Goal: Task Accomplishment & Management: Manage account settings

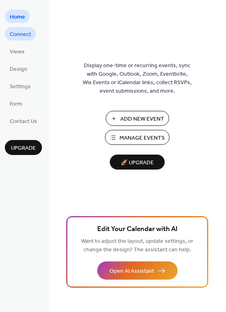
click at [18, 32] on span "Connect" at bounding box center [20, 34] width 21 height 8
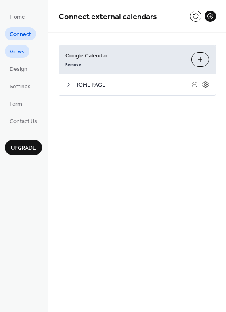
click at [19, 51] on span "Views" at bounding box center [17, 52] width 15 height 8
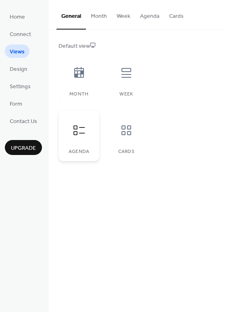
click at [77, 137] on div at bounding box center [79, 130] width 24 height 24
click at [19, 71] on span "Design" at bounding box center [19, 69] width 18 height 8
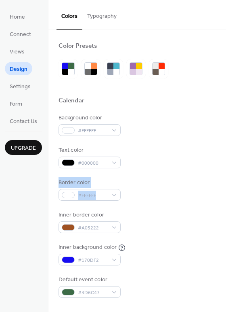
drag, startPoint x: 224, startPoint y: 161, endPoint x: 223, endPoint y: 196, distance: 35.6
click at [188, 178] on div "Border color #FFFFFF" at bounding box center [138, 189] width 158 height 22
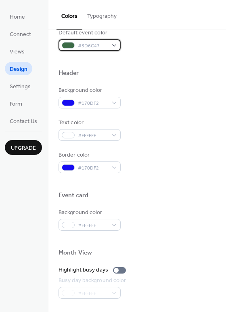
click at [112, 44] on div "#3D6C47" at bounding box center [90, 45] width 62 height 12
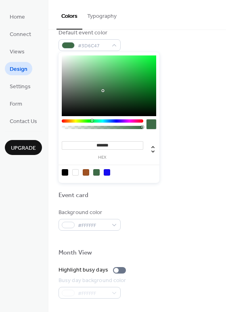
type input "*******"
click at [101, 80] on div at bounding box center [109, 85] width 95 height 61
click at [173, 74] on div "Header" at bounding box center [138, 74] width 158 height 11
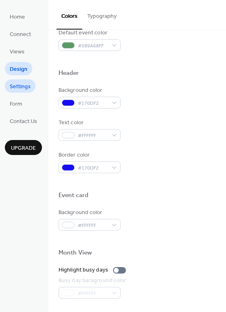
click at [21, 87] on span "Settings" at bounding box center [20, 86] width 21 height 8
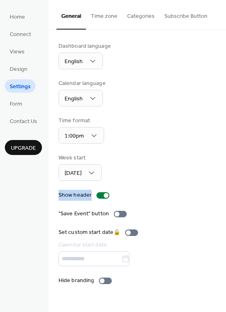
drag, startPoint x: 224, startPoint y: 157, endPoint x: 222, endPoint y: 192, distance: 34.4
click at [222, 192] on div "Dashboard language English Calendar language English Time format 1:00pm Week st…" at bounding box center [138, 163] width 178 height 267
click at [194, 154] on div "Week start Sunday" at bounding box center [138, 167] width 158 height 27
click at [224, 173] on div "Dashboard language English Calendar language English Time format 1:00pm Week st…" at bounding box center [138, 163] width 178 height 267
click at [224, 175] on div "Dashboard language English Calendar language English Time format 1:00pm Week st…" at bounding box center [138, 163] width 178 height 267
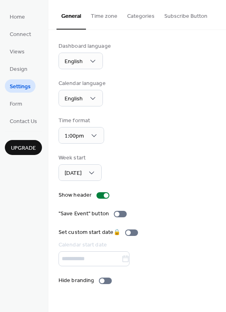
click at [224, 208] on div "Dashboard language English Calendar language English Time format 1:00pm Week st…" at bounding box center [138, 163] width 178 height 267
click at [108, 279] on div at bounding box center [105, 280] width 13 height 6
click at [15, 102] on span "Form" at bounding box center [16, 104] width 13 height 8
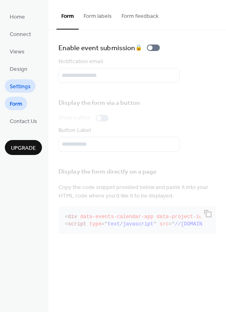
click at [24, 84] on span "Settings" at bounding box center [20, 86] width 21 height 8
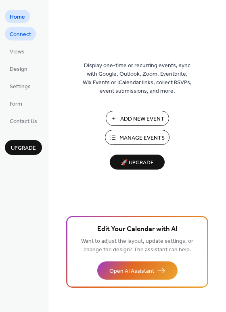
click at [29, 36] on span "Connect" at bounding box center [20, 34] width 21 height 8
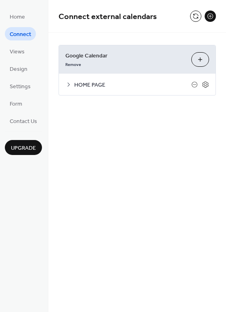
click at [101, 85] on span "HOME PAGE" at bounding box center [132, 85] width 117 height 8
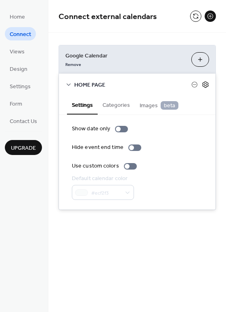
click at [205, 87] on icon at bounding box center [205, 84] width 7 height 7
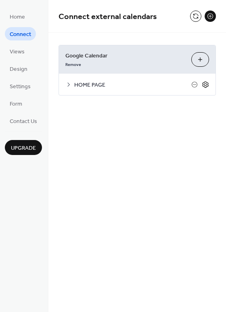
click at [207, 85] on icon at bounding box center [205, 84] width 7 height 7
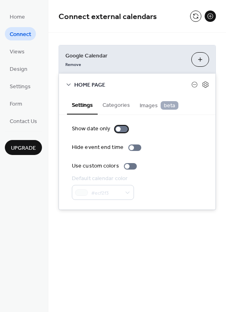
click at [123, 129] on div at bounding box center [121, 129] width 13 height 6
click at [133, 165] on div at bounding box center [130, 166] width 13 height 6
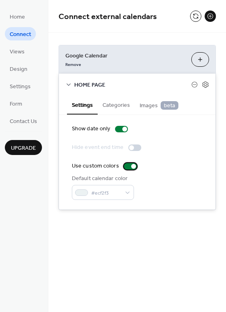
click at [124, 165] on div at bounding box center [130, 166] width 13 height 6
click at [68, 84] on icon at bounding box center [69, 84] width 6 height 6
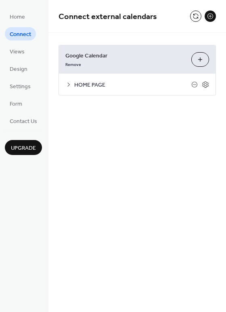
click at [68, 84] on icon at bounding box center [69, 84] width 6 height 6
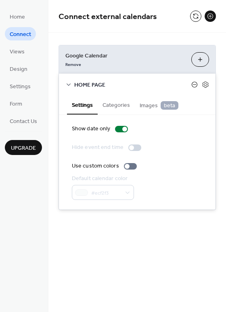
click at [194, 82] on icon at bounding box center [195, 84] width 6 height 6
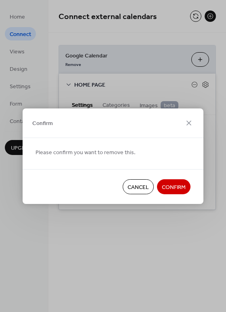
click at [138, 189] on span "Cancel" at bounding box center [138, 187] width 21 height 8
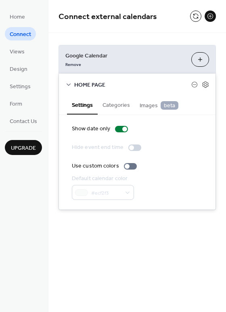
click at [31, 220] on div "Home Connect Views Design Settings Form Contact Us Upgrade" at bounding box center [24, 156] width 49 height 312
click at [116, 104] on button "Categories" at bounding box center [116, 104] width 37 height 19
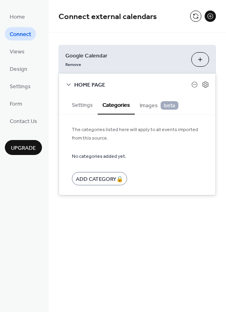
click at [89, 103] on button "Settings" at bounding box center [82, 104] width 31 height 19
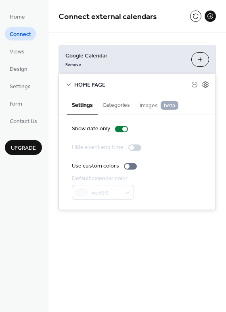
click at [70, 82] on icon at bounding box center [69, 84] width 6 height 6
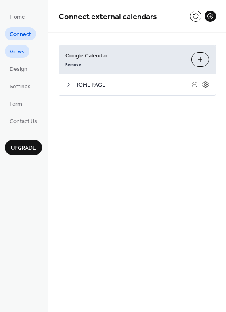
click at [15, 51] on span "Views" at bounding box center [17, 52] width 15 height 8
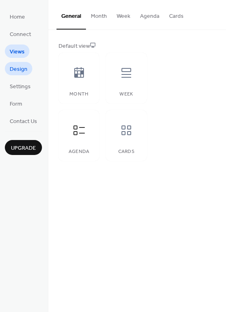
click at [19, 70] on span "Design" at bounding box center [19, 69] width 18 height 8
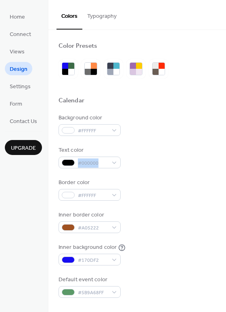
drag, startPoint x: 224, startPoint y: 144, endPoint x: 224, endPoint y: 155, distance: 11.3
click at [113, 228] on div "#A05222" at bounding box center [90, 227] width 62 height 12
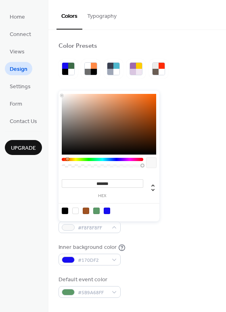
click at [62, 95] on div at bounding box center [109, 124] width 95 height 61
type input "*******"
click at [66, 96] on div at bounding box center [109, 124] width 95 height 61
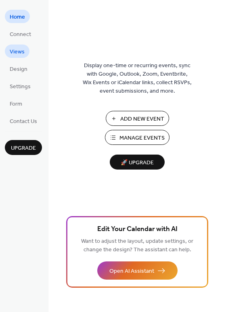
click at [15, 48] on span "Views" at bounding box center [17, 52] width 15 height 8
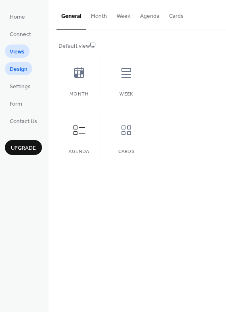
click at [19, 66] on span "Design" at bounding box center [19, 69] width 18 height 8
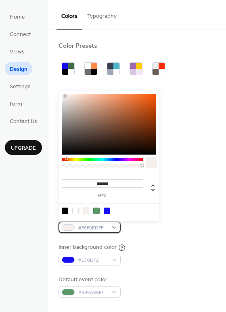
click at [112, 227] on div "#F6F0EDFF" at bounding box center [90, 227] width 62 height 12
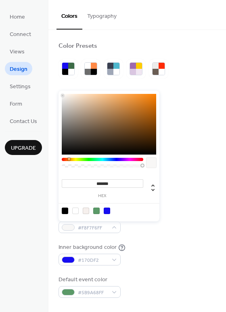
click at [63, 95] on div at bounding box center [109, 124] width 95 height 61
click at [75, 213] on div at bounding box center [75, 210] width 6 height 6
type input "*******"
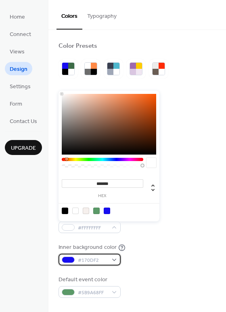
click at [115, 260] on div "#170DF2" at bounding box center [90, 260] width 62 height 12
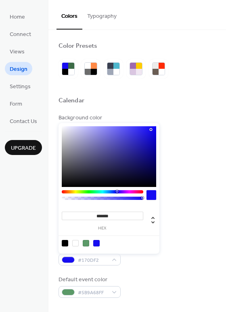
type input "*******"
click at [71, 134] on div at bounding box center [109, 156] width 95 height 61
click at [198, 231] on div "Inner border color #FFFFFFFF" at bounding box center [138, 222] width 158 height 22
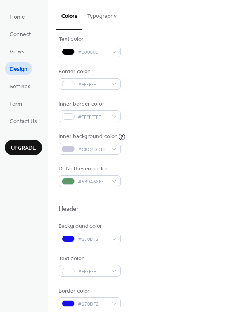
scroll to position [127, 0]
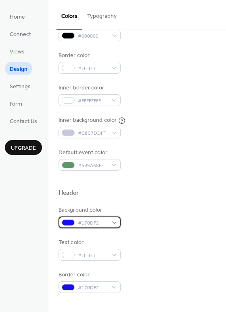
click at [67, 222] on div at bounding box center [68, 222] width 13 height 6
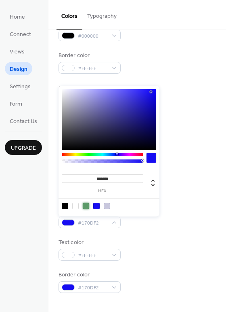
click at [87, 205] on div at bounding box center [86, 206] width 6 height 6
type input "*******"
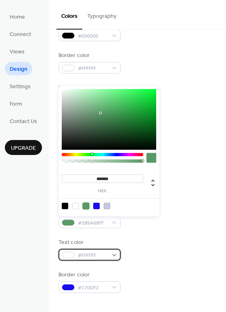
click at [112, 255] on div "#FFFFFF" at bounding box center [90, 255] width 62 height 12
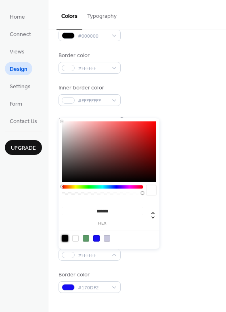
click at [63, 238] on div at bounding box center [65, 238] width 6 height 6
type input "*******"
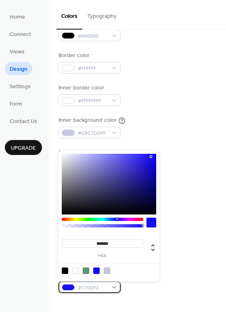
click at [114, 289] on div "#170DF2" at bounding box center [90, 287] width 62 height 12
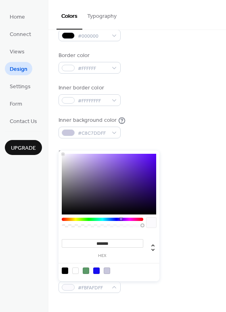
click at [63, 154] on div at bounding box center [109, 184] width 95 height 61
click at [153, 249] on icon at bounding box center [153, 247] width 3 height 7
type input "***"
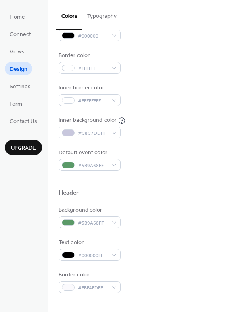
click at [198, 248] on div "Text color #000000FF" at bounding box center [138, 249] width 158 height 22
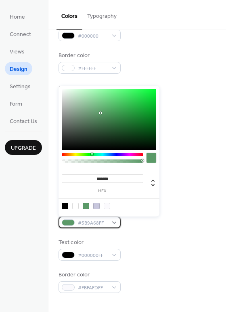
click at [115, 220] on div "#5B9A68FF" at bounding box center [90, 222] width 62 height 12
type input "*******"
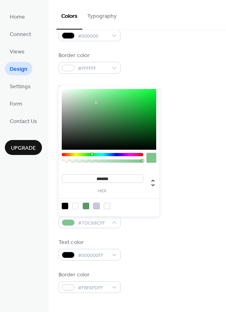
click at [97, 102] on div at bounding box center [109, 119] width 95 height 61
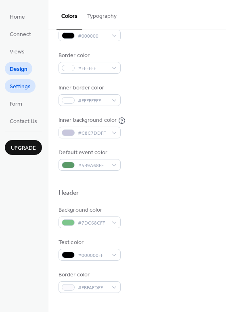
click at [26, 85] on span "Settings" at bounding box center [20, 86] width 21 height 8
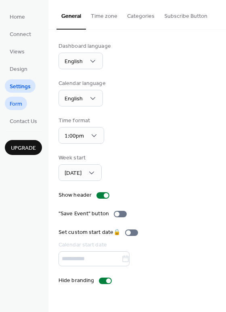
click at [16, 106] on span "Form" at bounding box center [16, 104] width 13 height 8
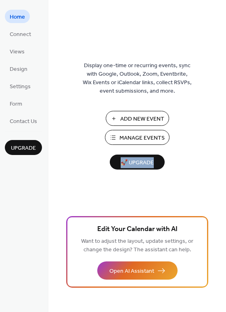
drag, startPoint x: 223, startPoint y: 161, endPoint x: 224, endPoint y: 178, distance: 16.6
click at [224, 178] on div "Display one-time or recurring events, sync with Google, Outlook, Zoom, Eventbri…" at bounding box center [138, 168] width 178 height 285
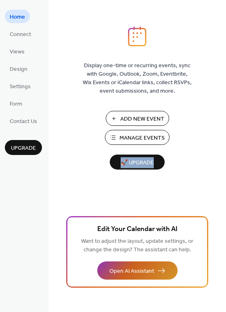
click at [145, 270] on span "Open AI Assistant" at bounding box center [132, 271] width 45 height 8
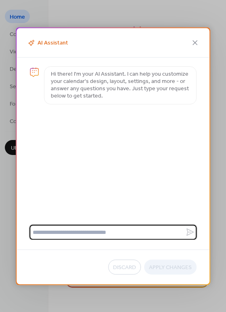
click at [216, 107] on div "AI Assistant Hi there! I'm your AI Assistant. I can help you customize your cal…" at bounding box center [113, 156] width 226 height 312
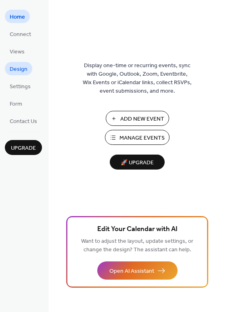
click at [22, 70] on span "Design" at bounding box center [19, 69] width 18 height 8
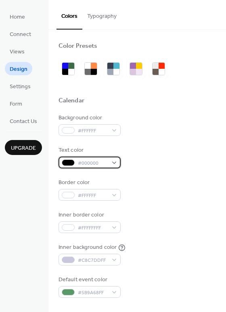
click at [112, 162] on div "#000000" at bounding box center [90, 162] width 62 height 12
drag, startPoint x: 224, startPoint y: 129, endPoint x: 224, endPoint y: 138, distance: 8.5
click at [224, 138] on div "Color Presets Calendar Background color #FFFFFF Text color #000000 Border color…" at bounding box center [138, 171] width 178 height 282
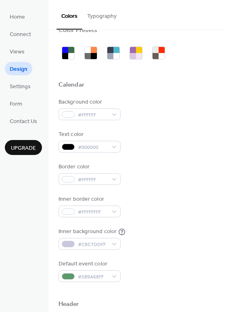
scroll to position [32, 0]
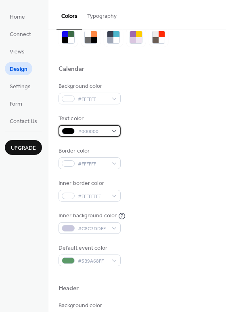
click at [114, 131] on div "#000000" at bounding box center [90, 131] width 62 height 12
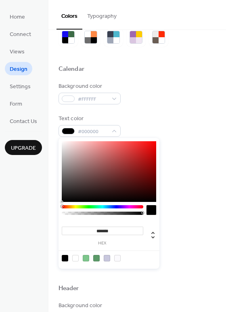
click at [152, 209] on div at bounding box center [152, 210] width 10 height 10
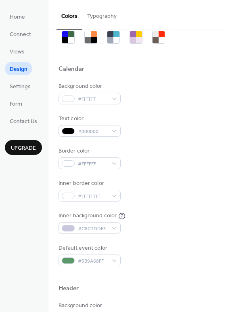
click at [179, 159] on div "Border color #FFFFFF" at bounding box center [138, 158] width 158 height 22
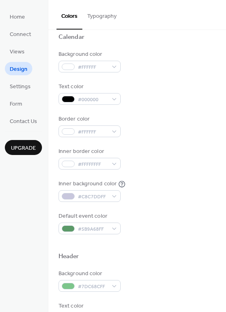
scroll to position [79, 0]
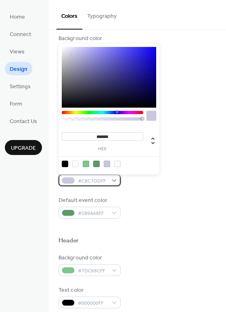
click at [113, 180] on div "#C8C7DDFF" at bounding box center [90, 180] width 62 height 12
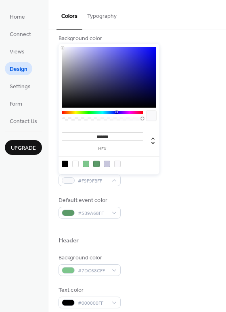
click at [63, 48] on div at bounding box center [109, 77] width 95 height 61
click at [76, 166] on div at bounding box center [75, 164] width 6 height 6
type input "*******"
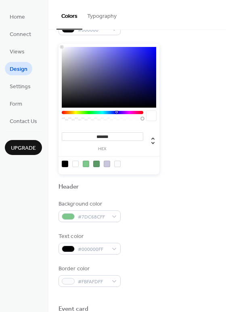
scroll to position [133, 0]
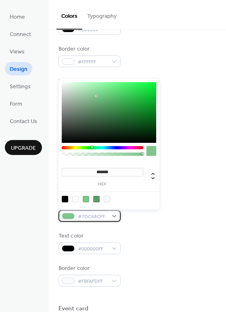
click at [117, 216] on div "#7DC68CFF" at bounding box center [90, 216] width 62 height 12
type input "*******"
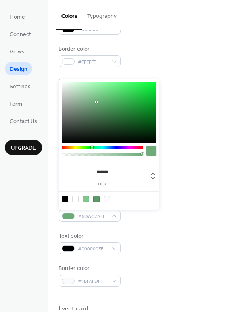
click at [97, 102] on div at bounding box center [109, 112] width 95 height 61
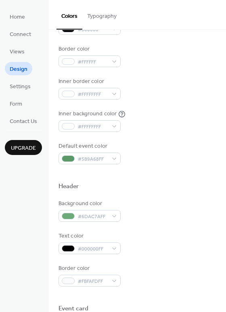
click at [99, 16] on button "Typography" at bounding box center [101, 14] width 39 height 29
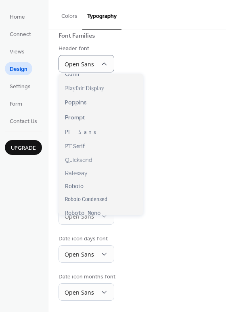
scroll to position [596, 0]
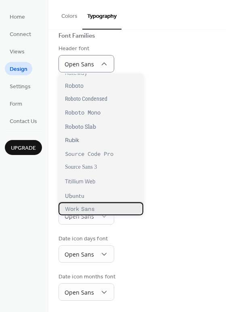
click at [80, 208] on span "Work Sans" at bounding box center [80, 208] width 30 height 6
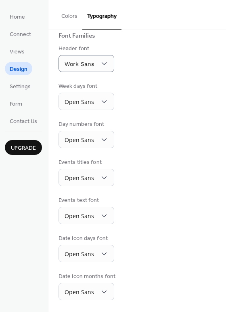
scroll to position [57, 0]
click at [163, 287] on div "Date icon months font Open Sans" at bounding box center [138, 287] width 158 height 28
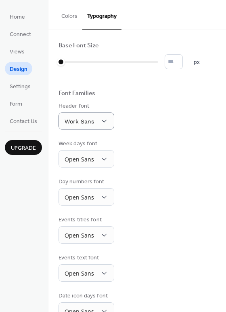
scroll to position [0, 0]
click at [68, 62] on div at bounding box center [109, 62] width 100 height 13
click at [167, 127] on div "Header font Work Sans" at bounding box center [138, 115] width 158 height 27
click at [183, 58] on input "**" at bounding box center [174, 62] width 18 height 15
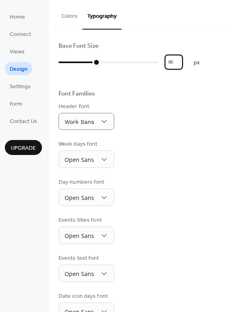
type input "**"
click at [183, 58] on input "**" at bounding box center [174, 62] width 18 height 15
click at [19, 50] on span "Views" at bounding box center [17, 52] width 15 height 8
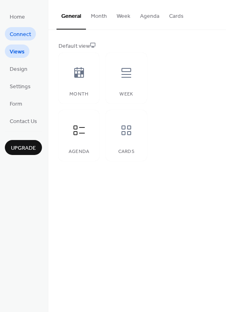
click at [22, 33] on span "Connect" at bounding box center [20, 34] width 21 height 8
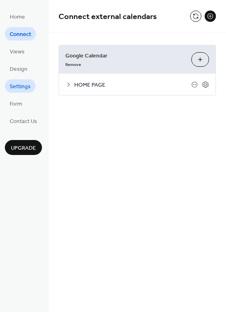
click at [21, 85] on span "Settings" at bounding box center [20, 86] width 21 height 8
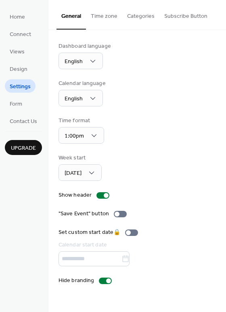
click at [183, 16] on button "Subscribe Button" at bounding box center [186, 14] width 53 height 29
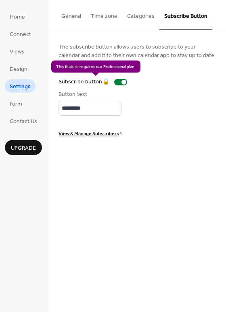
click at [115, 82] on div "Subscribe button 🔒" at bounding box center [95, 82] width 72 height 8
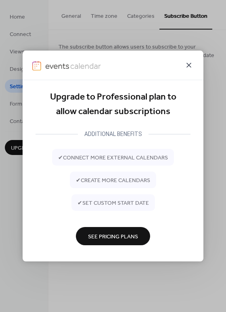
click at [190, 65] on icon at bounding box center [189, 65] width 5 height 5
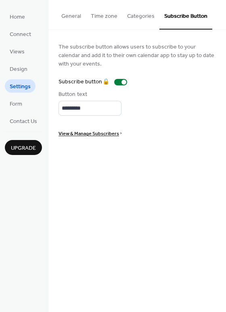
click at [137, 16] on button "Categories" at bounding box center [141, 14] width 37 height 29
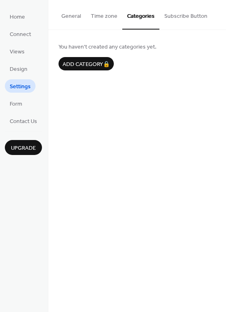
click at [96, 13] on button "Time zone" at bounding box center [104, 14] width 36 height 29
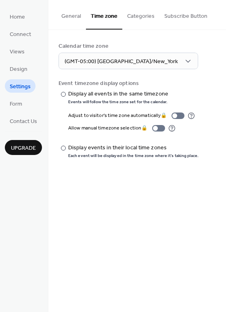
click at [76, 13] on button "General" at bounding box center [72, 14] width 30 height 29
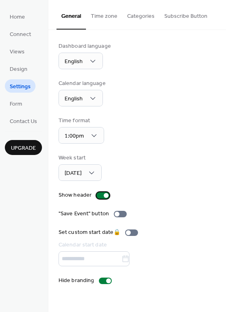
click at [97, 194] on div at bounding box center [103, 195] width 13 height 6
click at [19, 103] on span "Form" at bounding box center [16, 104] width 13 height 8
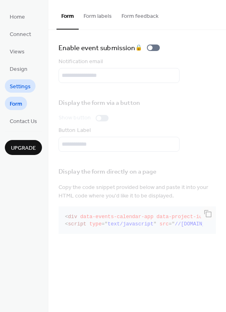
click at [24, 88] on span "Settings" at bounding box center [20, 86] width 21 height 8
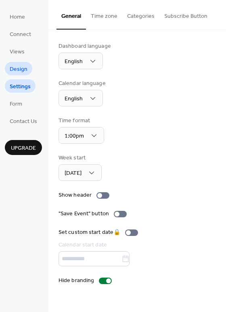
click at [20, 69] on span "Design" at bounding box center [19, 69] width 18 height 8
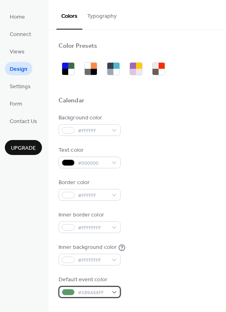
click at [66, 293] on div at bounding box center [68, 292] width 13 height 6
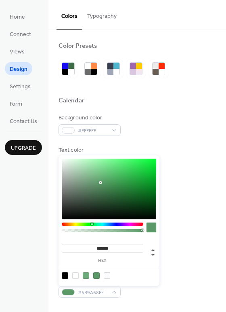
type input "*******"
click at [63, 160] on div at bounding box center [109, 189] width 95 height 61
